Goal: Contribute content

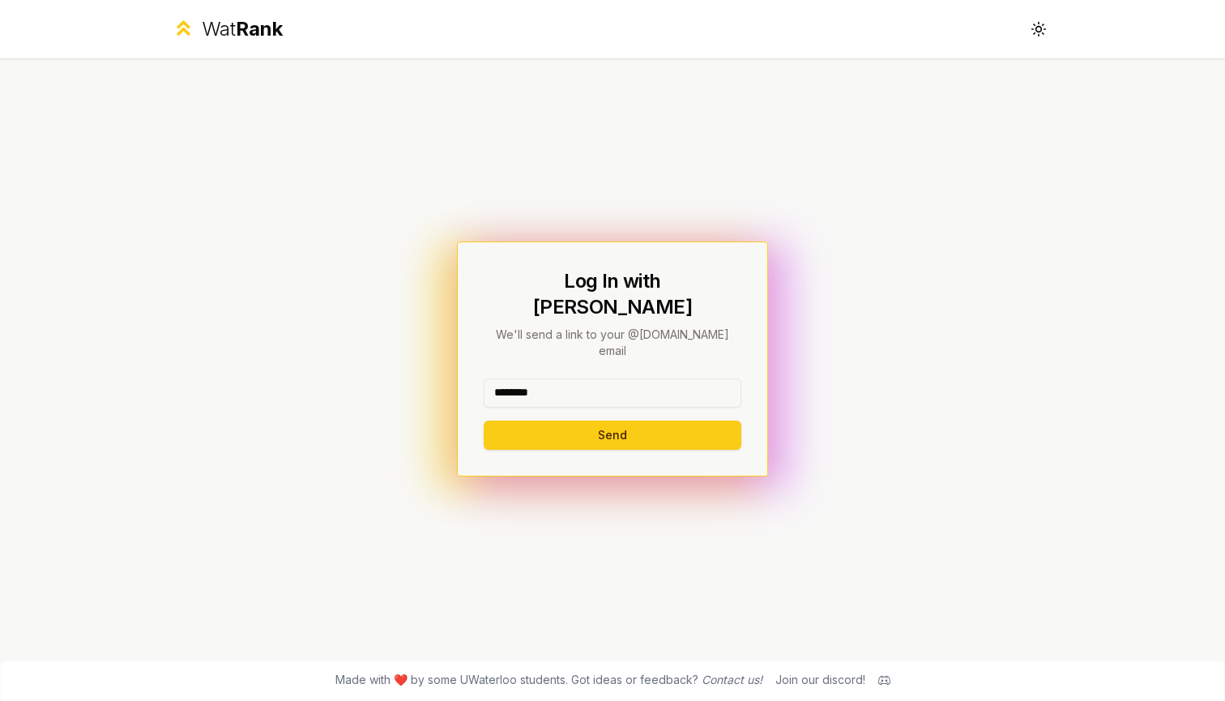
type input "********"
click at [612, 421] on button "Send" at bounding box center [613, 435] width 258 height 29
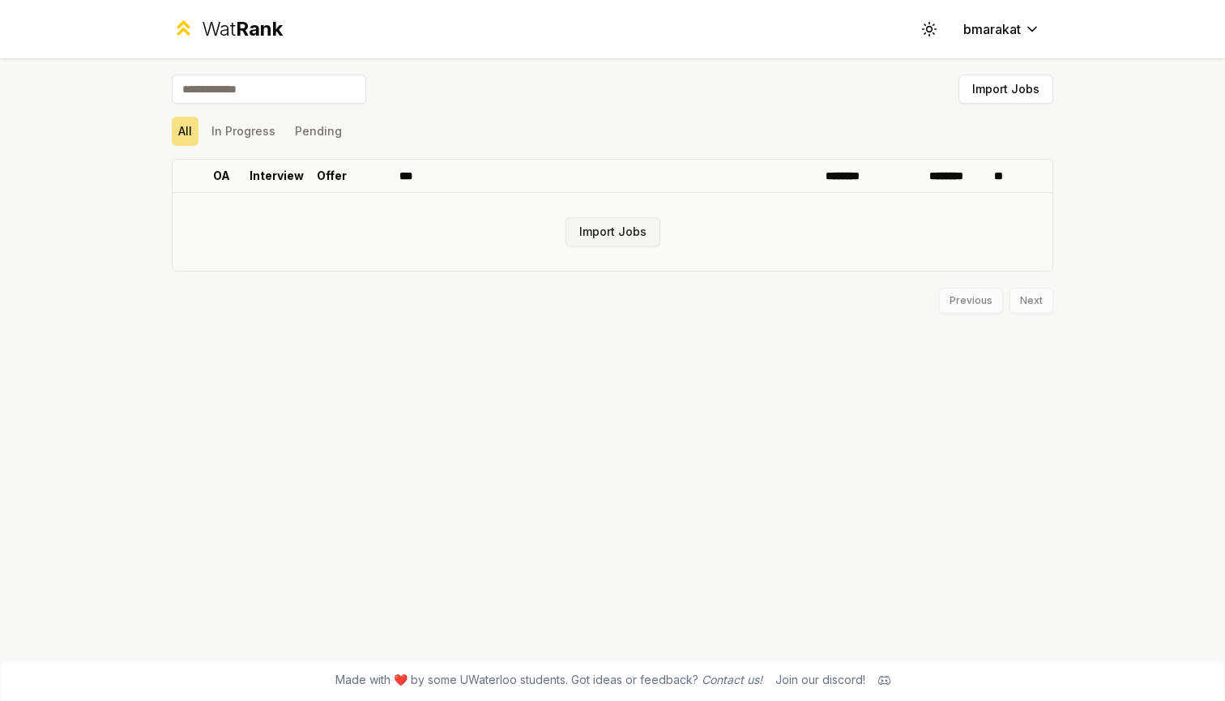
click at [598, 228] on button "Import Jobs" at bounding box center [613, 231] width 95 height 29
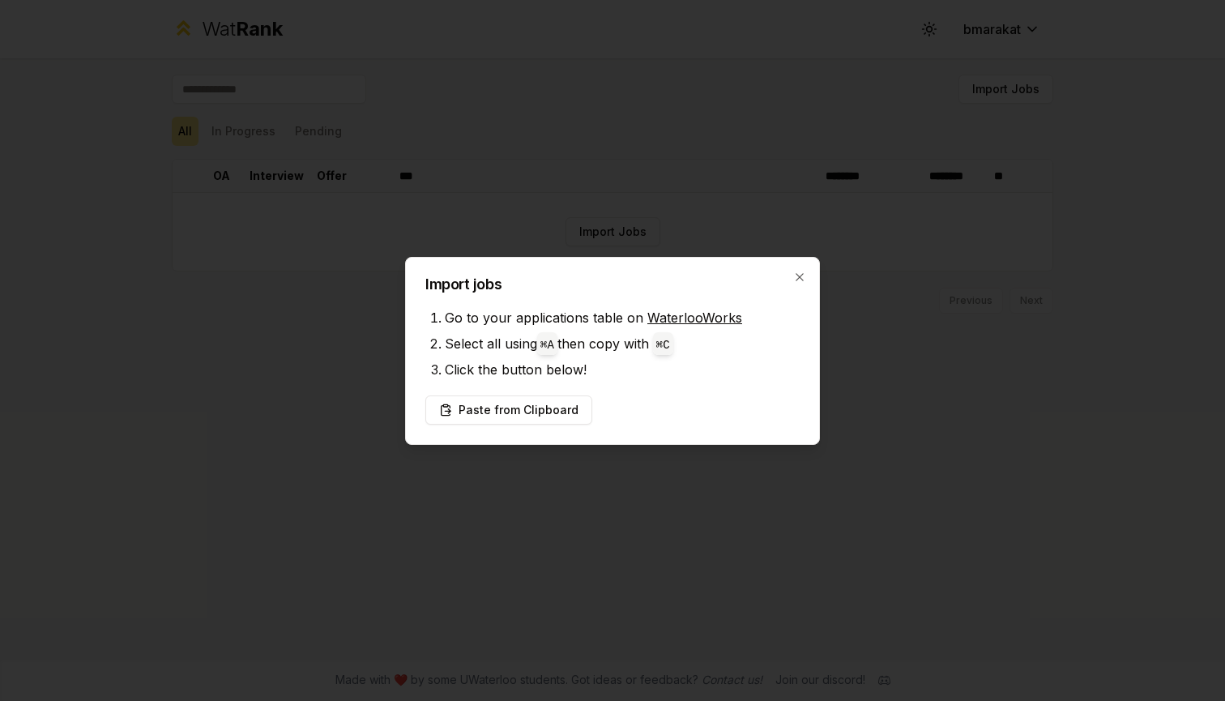
click at [703, 313] on link "WaterlooWorks" at bounding box center [695, 318] width 95 height 16
click at [537, 411] on button "Paste from Clipboard" at bounding box center [509, 410] width 167 height 29
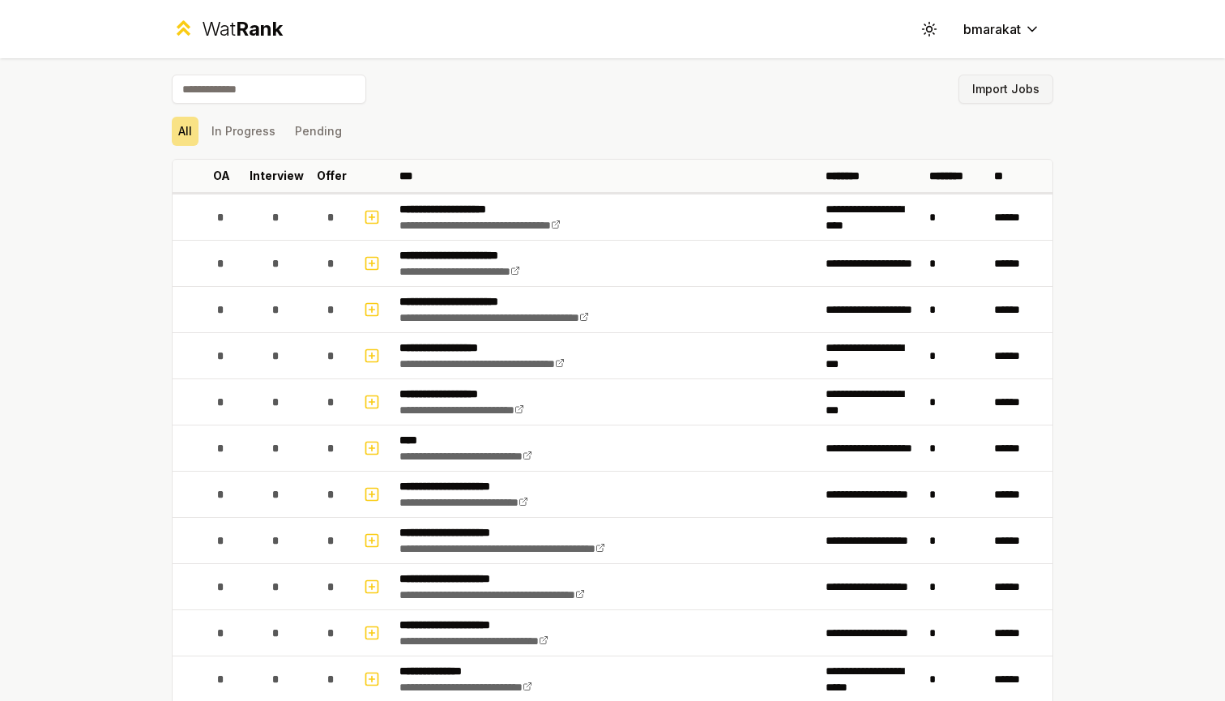
click at [1027, 80] on button "Import Jobs" at bounding box center [1006, 89] width 95 height 29
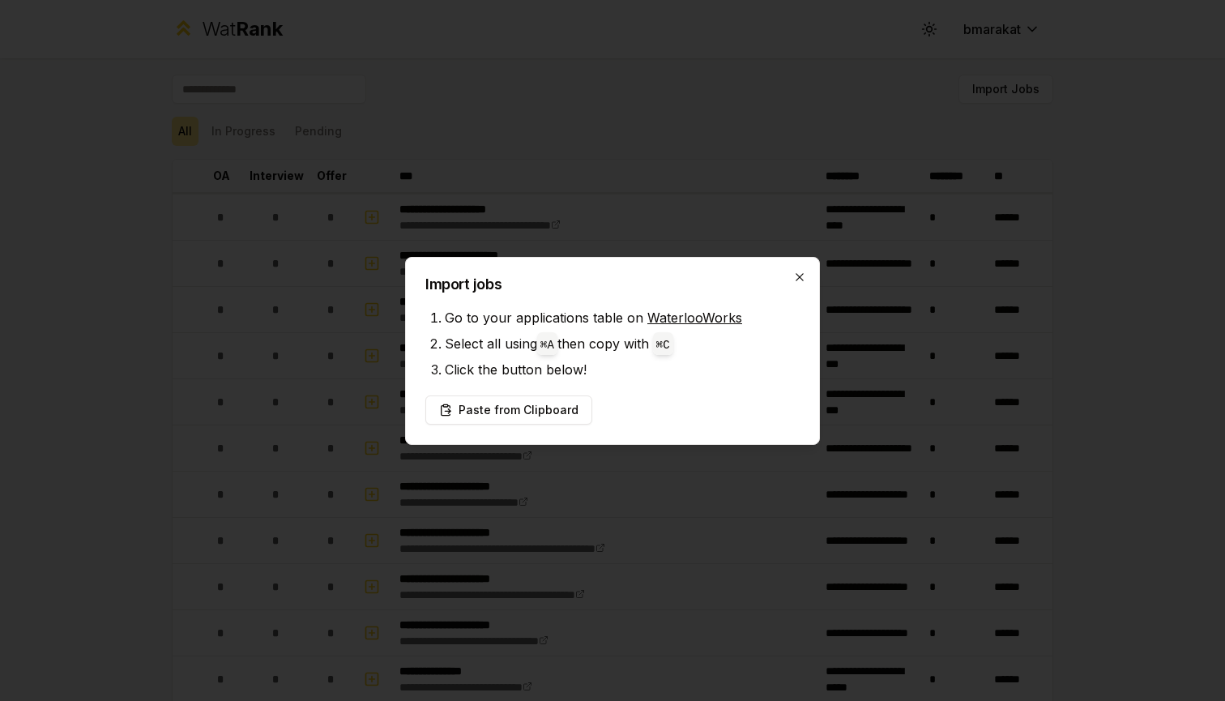
click at [802, 280] on icon "button" at bounding box center [799, 277] width 13 height 13
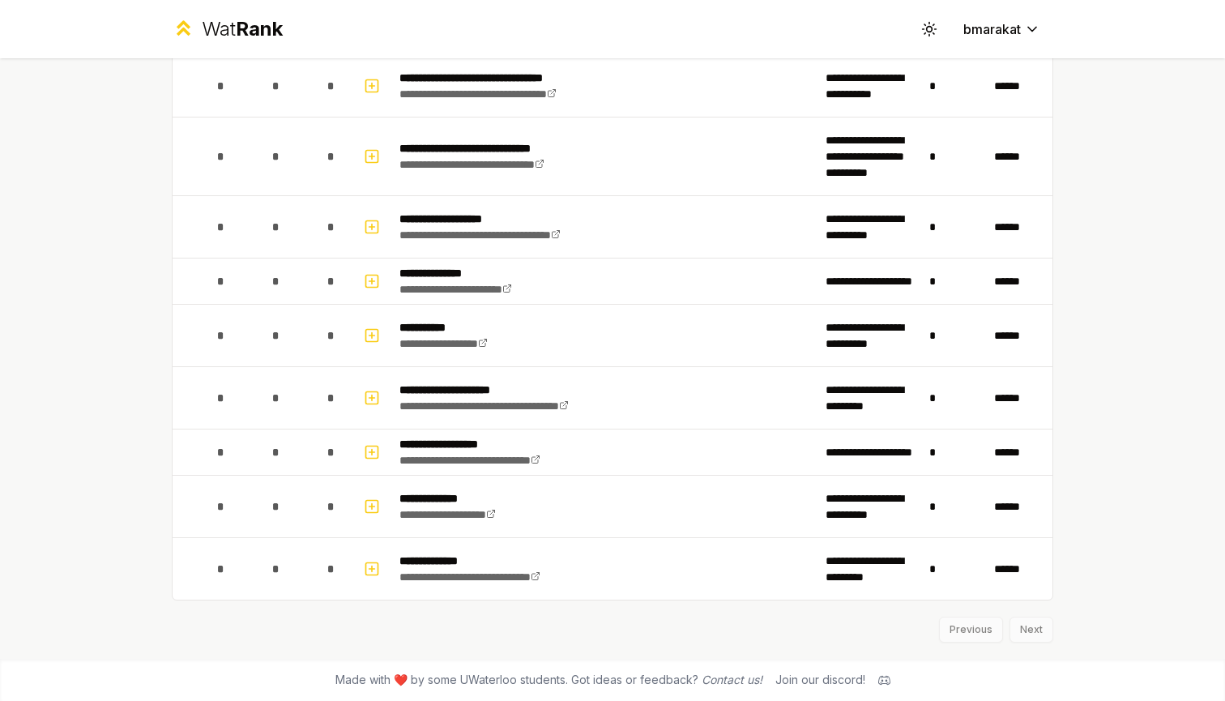
scroll to position [1905, 0]
click at [1024, 639] on div "Previous Next" at bounding box center [613, 622] width 882 height 42
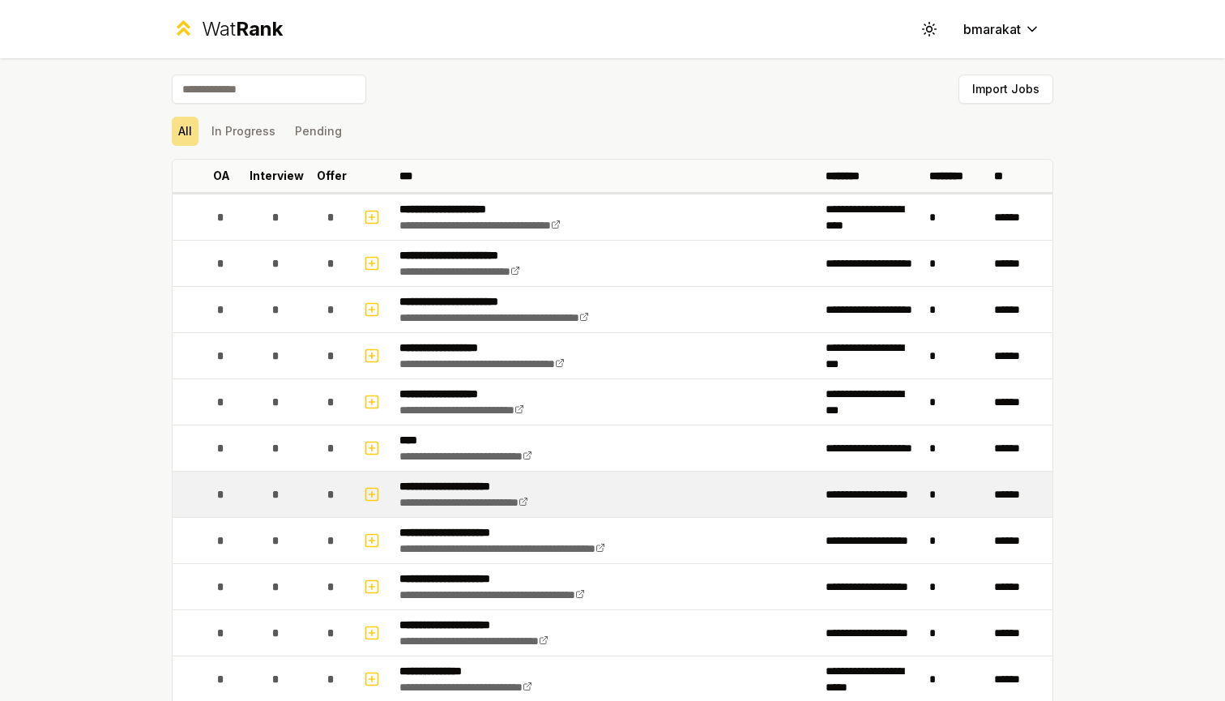
scroll to position [0, 0]
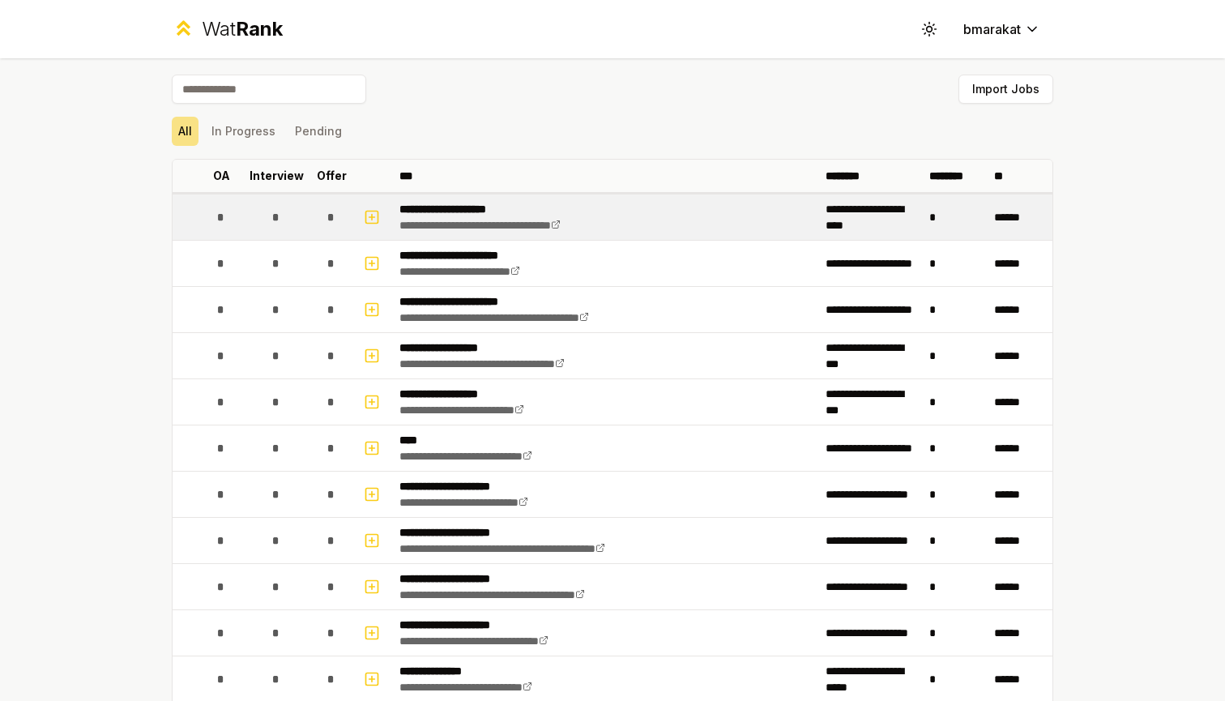
click at [327, 206] on div "*" at bounding box center [331, 217] width 32 height 32
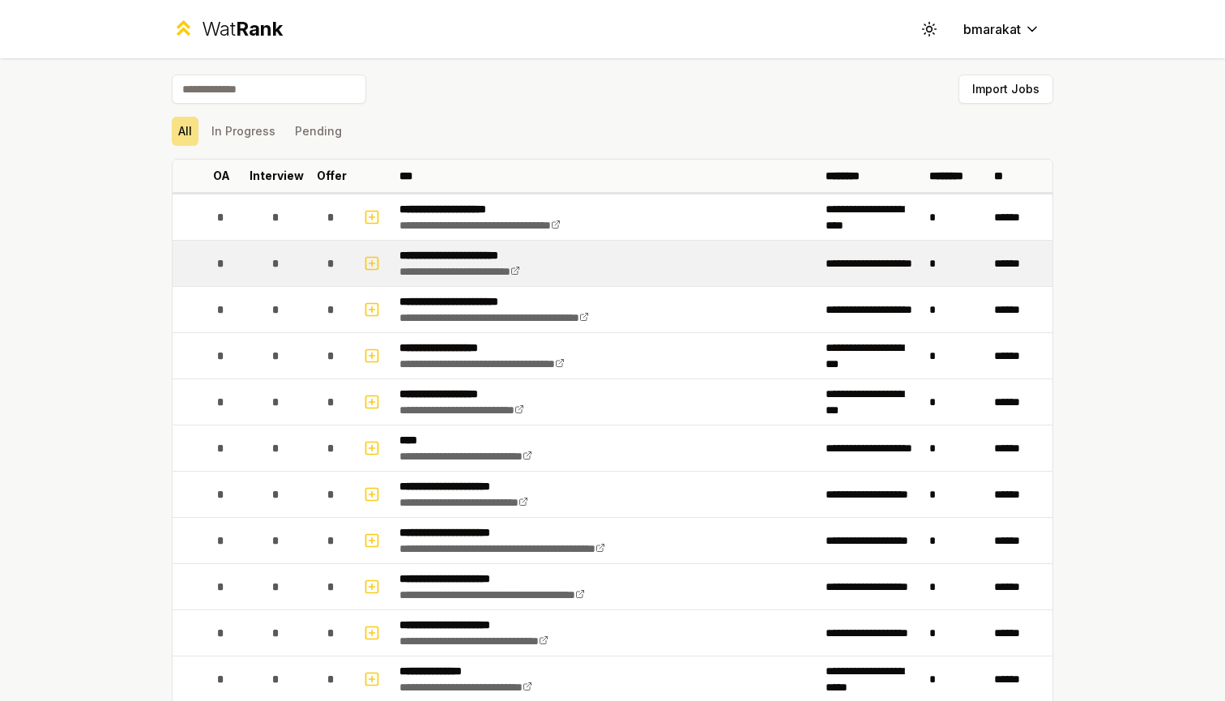
click at [319, 254] on div "*" at bounding box center [331, 263] width 32 height 32
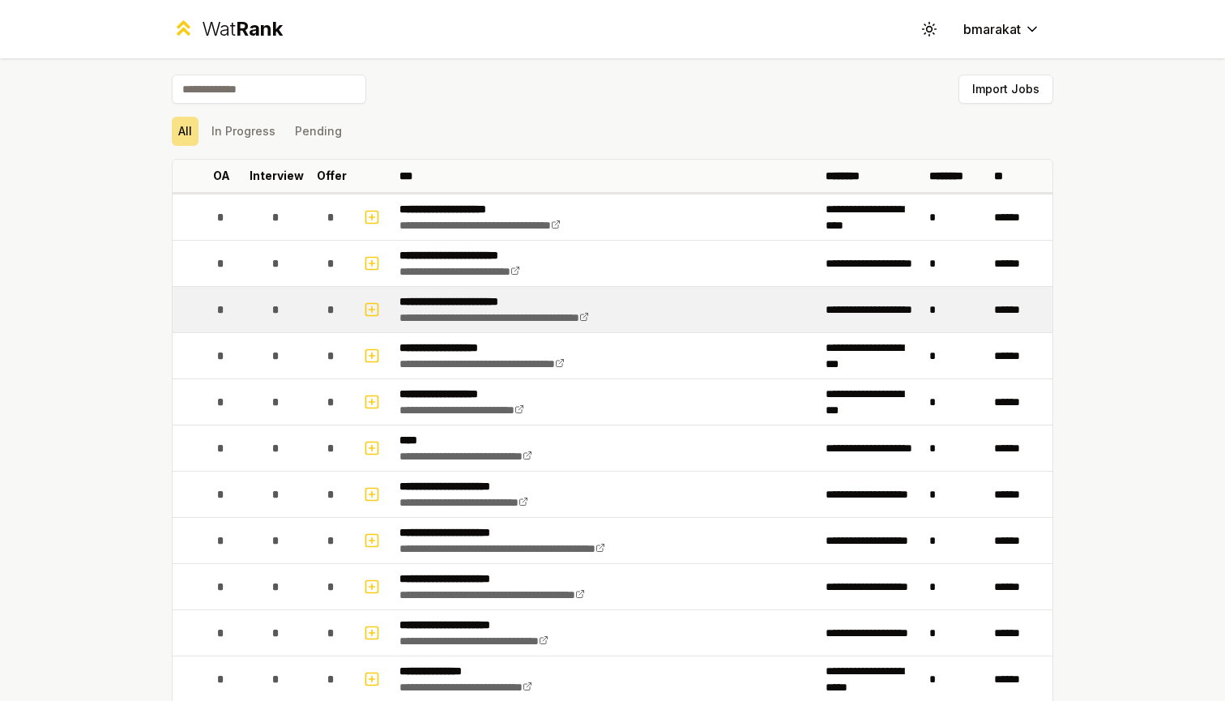
click at [297, 317] on td "*" at bounding box center [276, 309] width 65 height 45
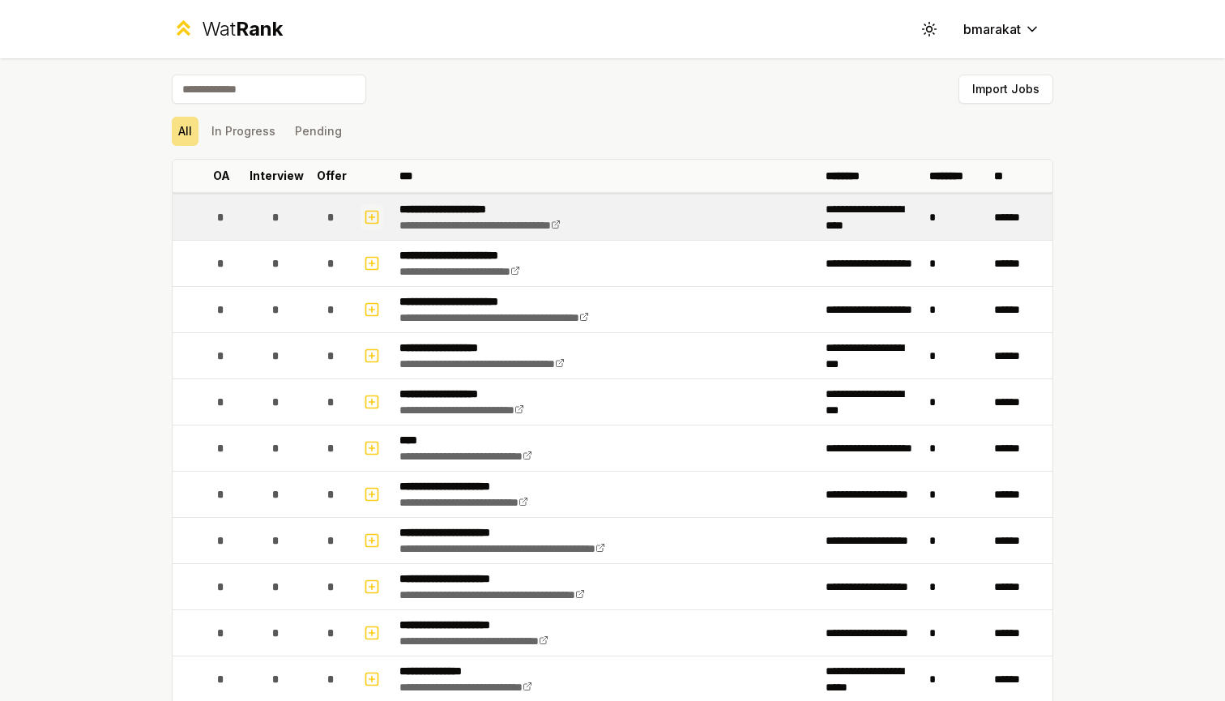
click at [366, 227] on button "button" at bounding box center [372, 217] width 23 height 26
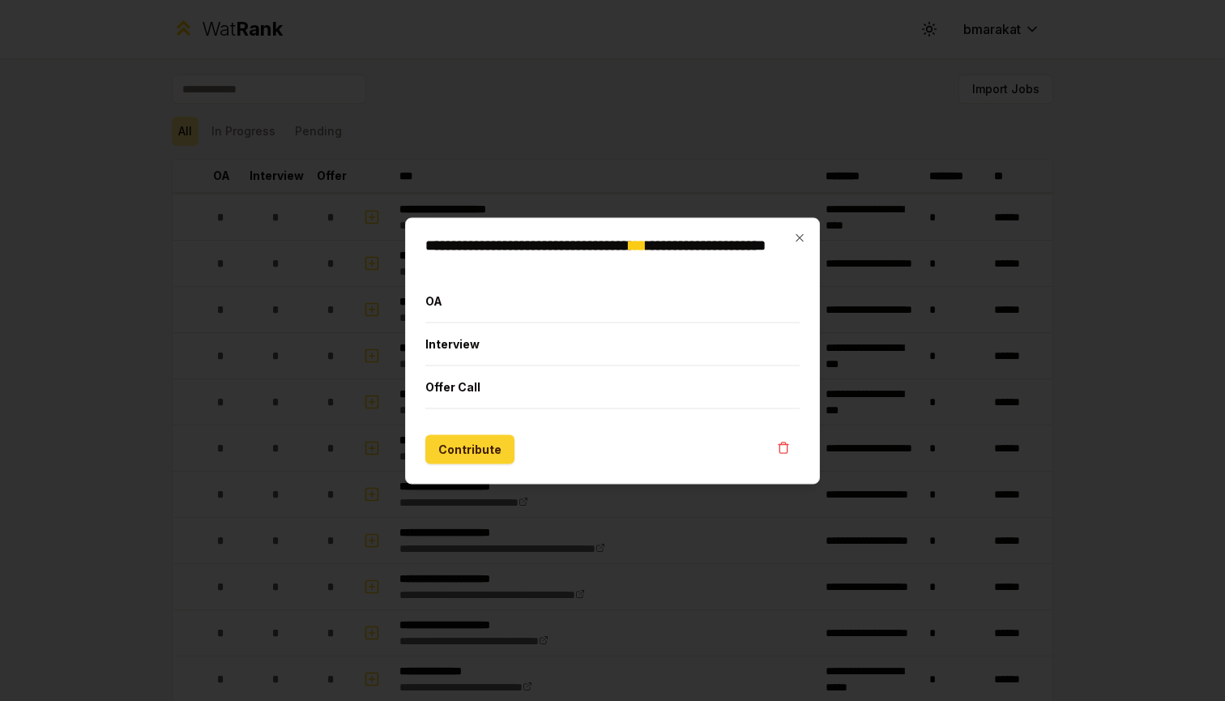
click at [471, 458] on button "Contribute" at bounding box center [470, 448] width 89 height 29
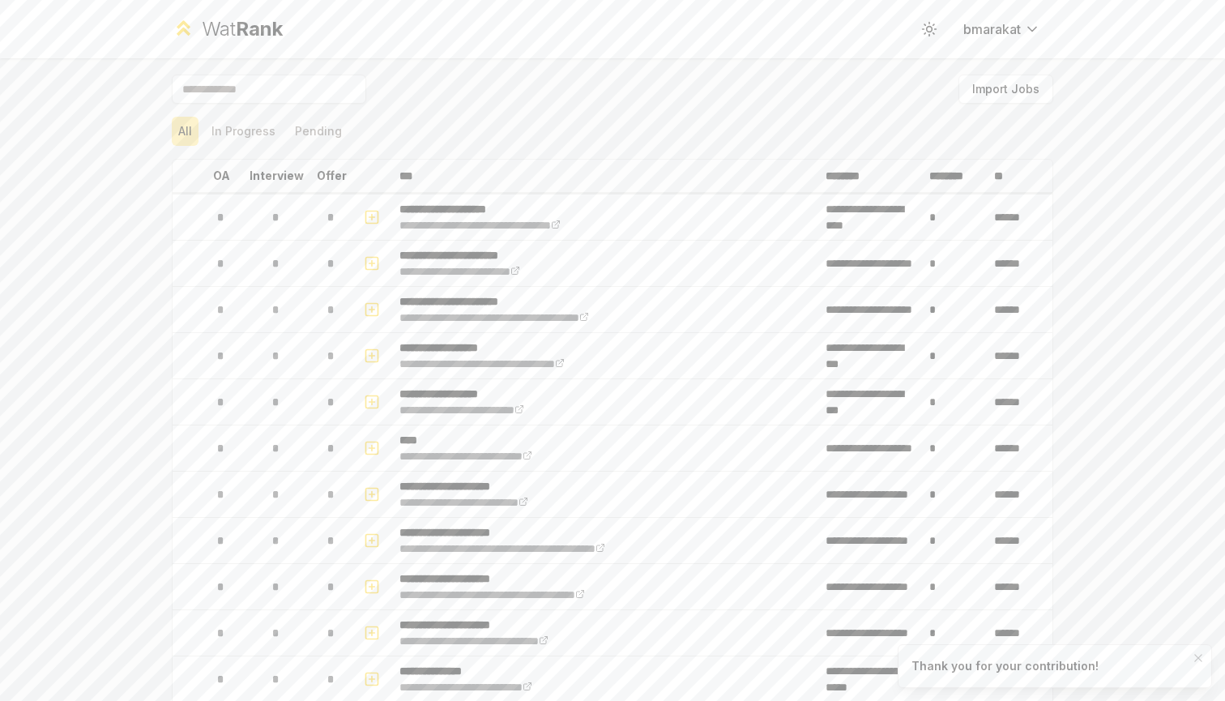
click at [964, 670] on div "Thank you for your contribution!" at bounding box center [1005, 666] width 187 height 16
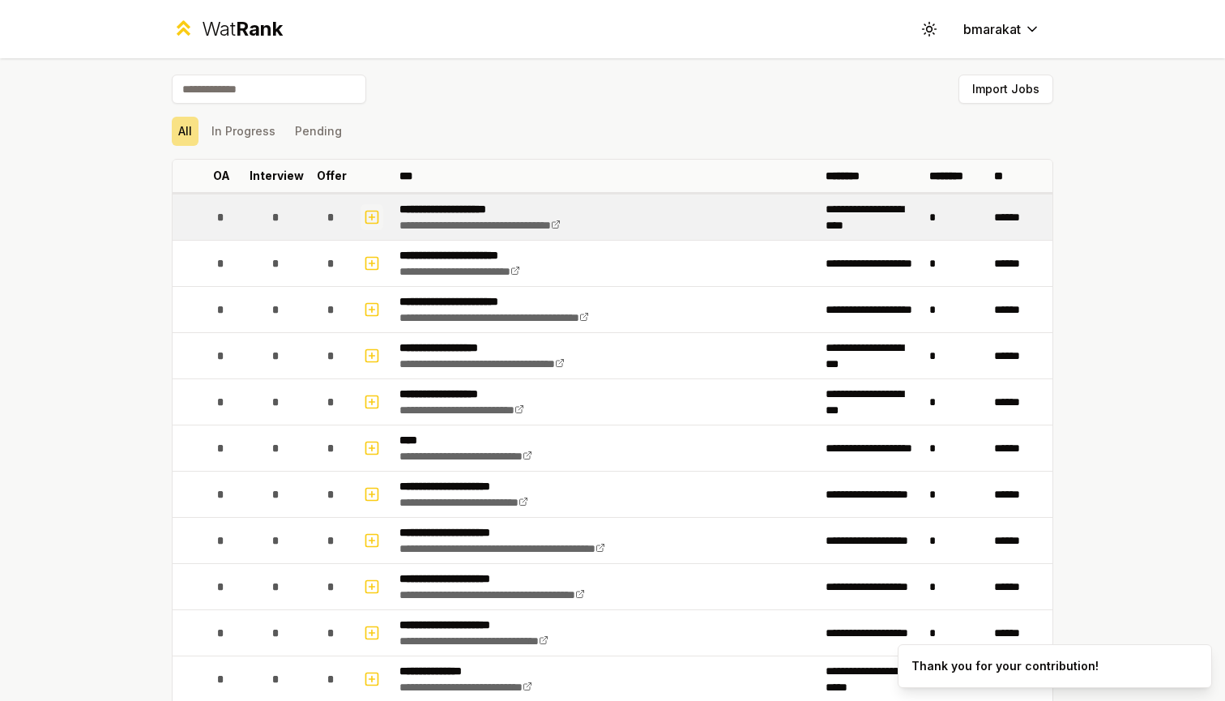
click at [380, 222] on button "button" at bounding box center [372, 217] width 23 height 26
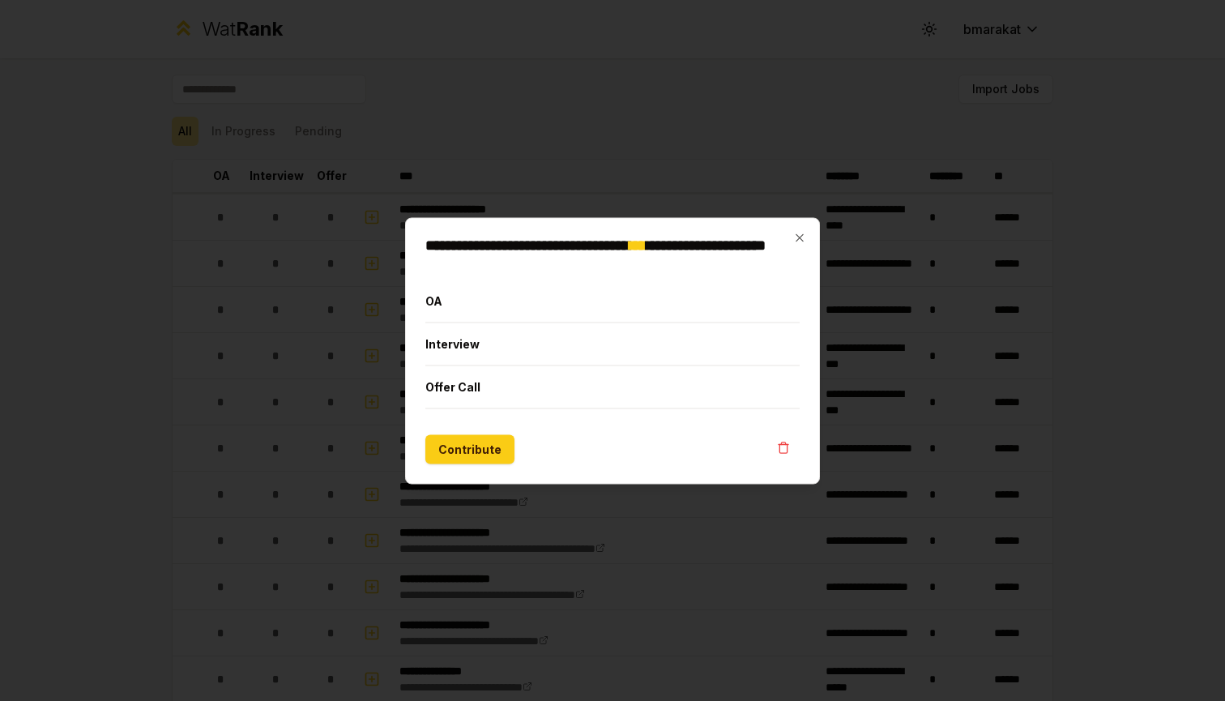
click at [792, 231] on div "**********" at bounding box center [612, 350] width 415 height 267
click at [804, 232] on icon "button" at bounding box center [799, 237] width 13 height 13
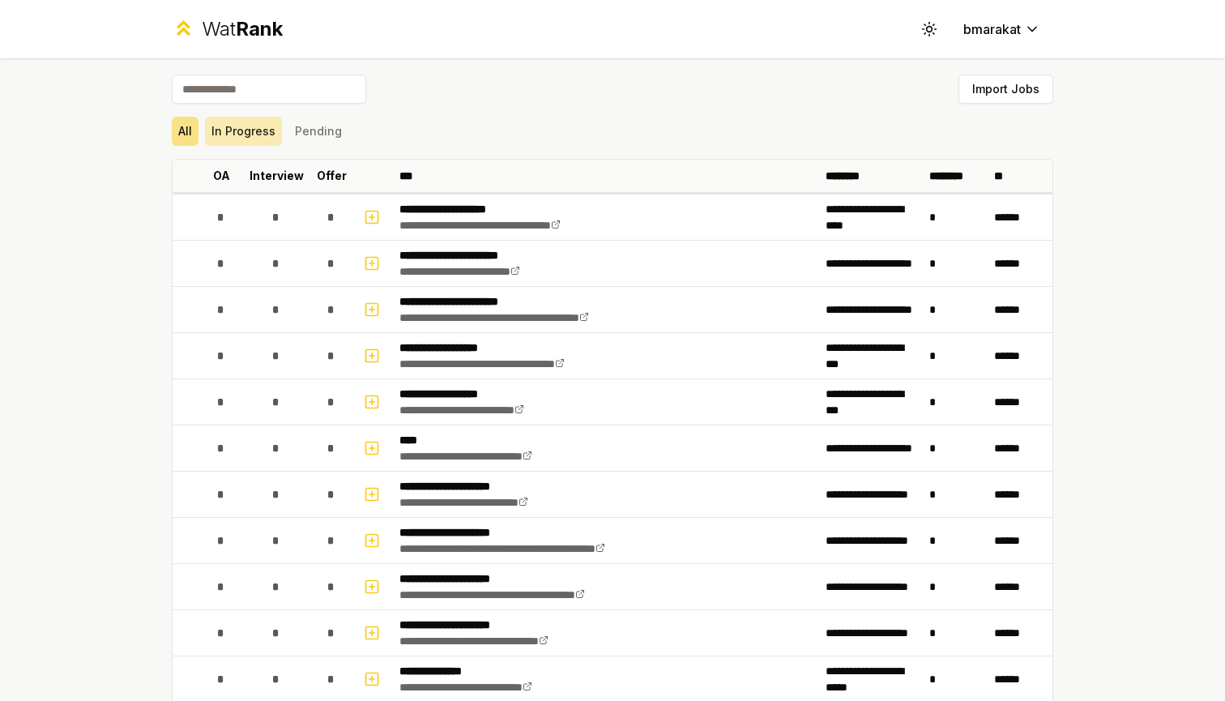
click at [244, 138] on button "In Progress" at bounding box center [243, 131] width 77 height 29
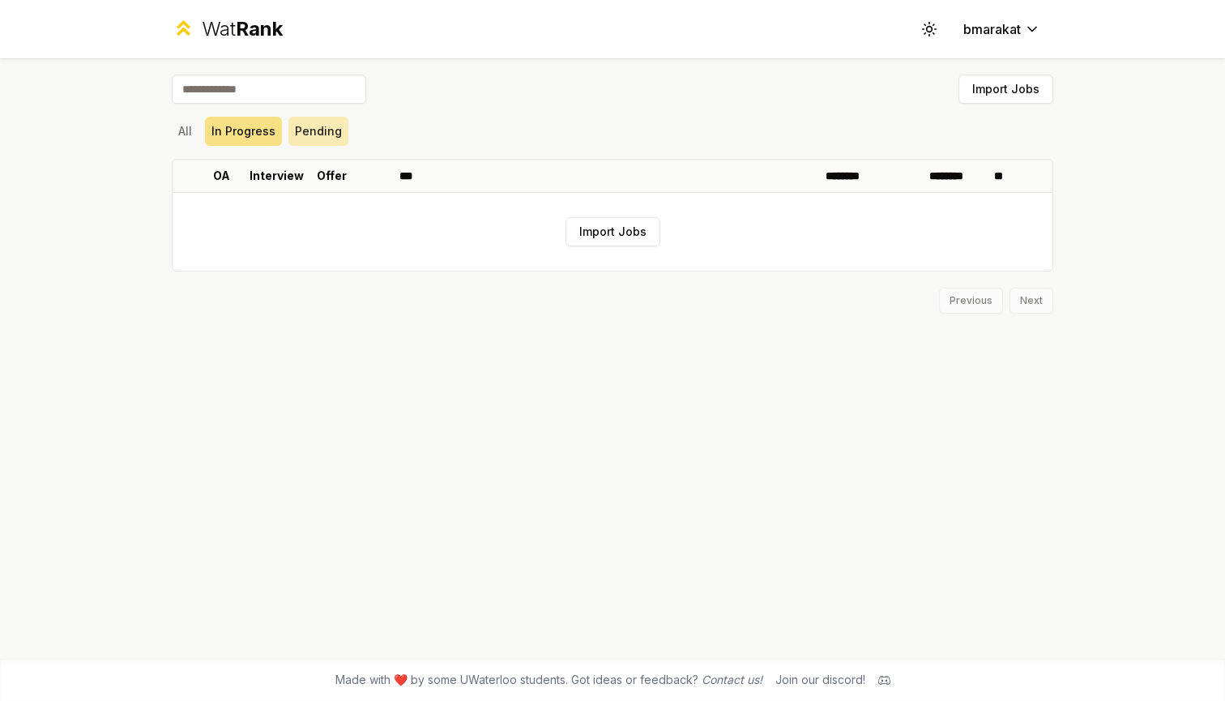
click at [321, 129] on button "Pending" at bounding box center [319, 131] width 60 height 29
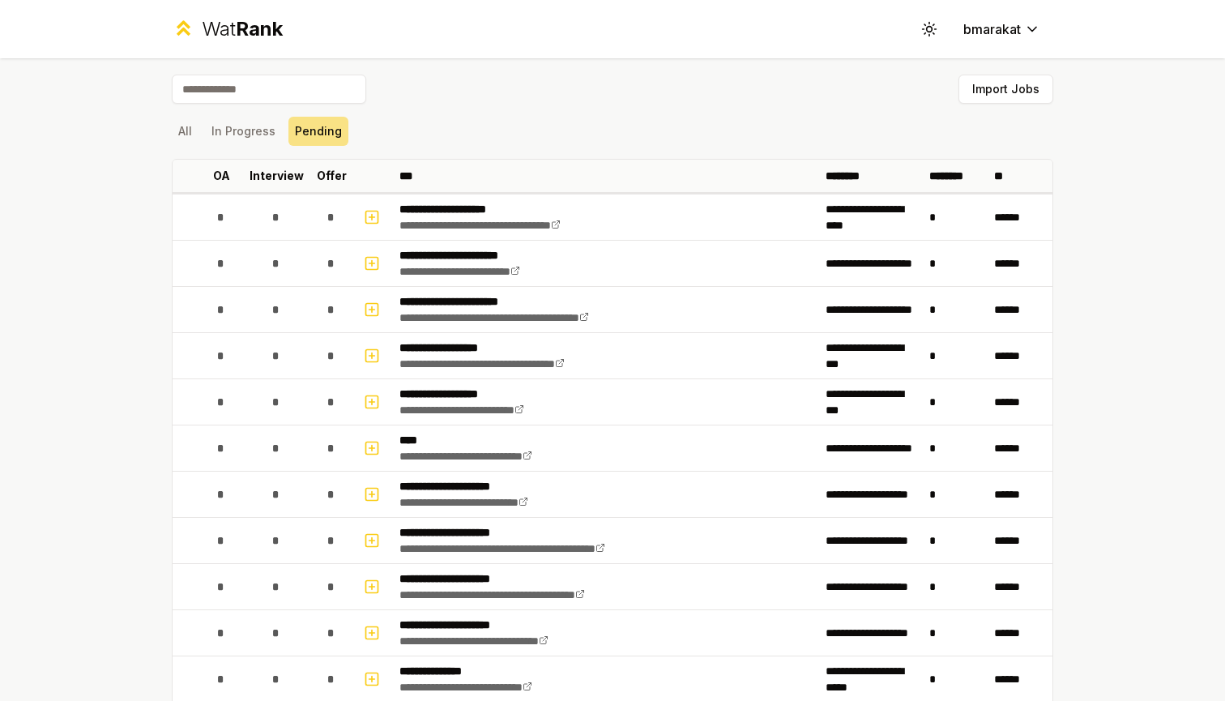
click at [186, 115] on div "All In Progress Pending" at bounding box center [613, 131] width 882 height 42
click at [188, 128] on button "All" at bounding box center [185, 131] width 27 height 29
